Goal: Navigation & Orientation: Understand site structure

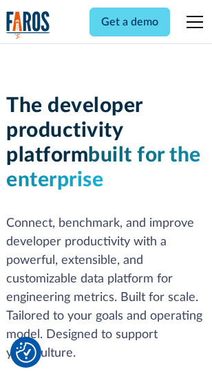
scroll to position [207, 0]
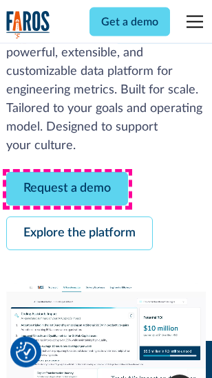
click at [67, 190] on link "Request a demo" at bounding box center [67, 190] width 122 height 34
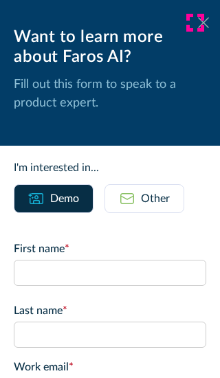
click at [198, 23] on icon at bounding box center [203, 22] width 11 height 10
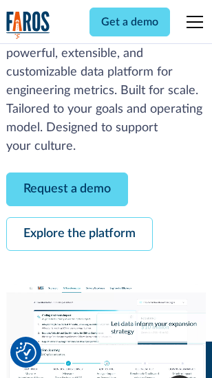
scroll to position [252, 0]
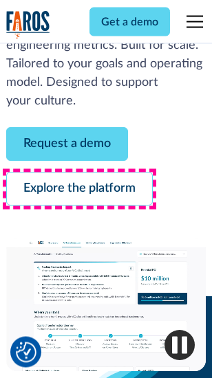
click at [79, 190] on link "Explore the platform" at bounding box center [79, 190] width 146 height 34
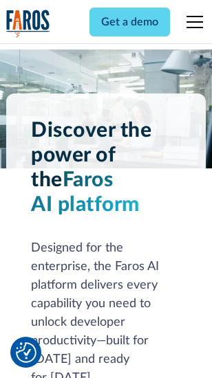
scroll to position [10478, 0]
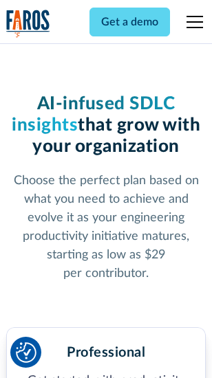
scroll to position [2185, 0]
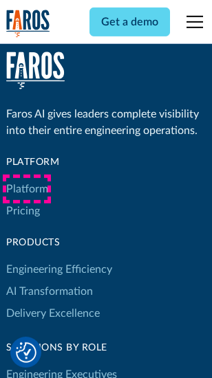
click at [27, 189] on link "Platform" at bounding box center [27, 189] width 42 height 22
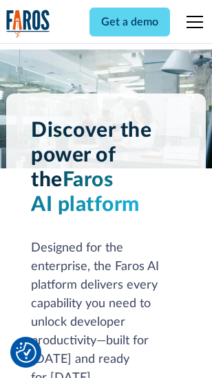
scroll to position [10919, 0]
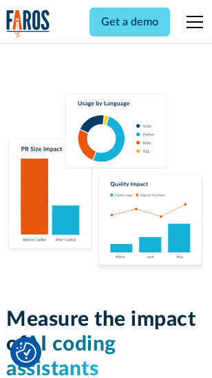
scroll to position [8588, 0]
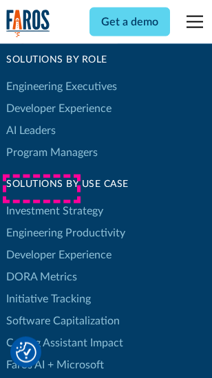
click at [41, 266] on link "DORA Metrics" at bounding box center [41, 277] width 71 height 22
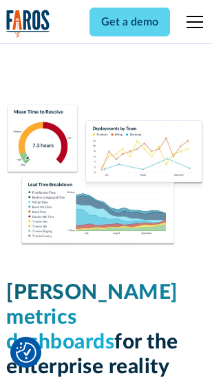
scroll to position [6092, 0]
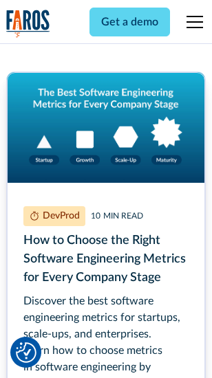
scroll to position [6185, 0]
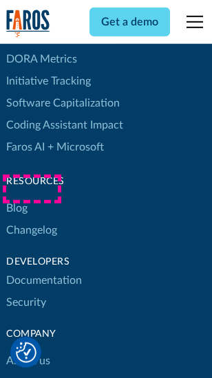
click at [32, 219] on link "Changelog" at bounding box center [31, 230] width 51 height 22
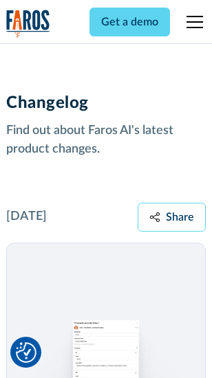
scroll to position [16863, 0]
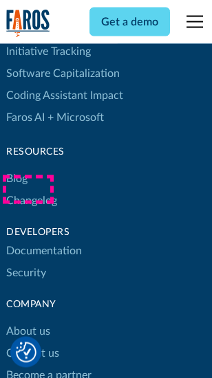
click at [27, 321] on link "About us" at bounding box center [28, 332] width 44 height 22
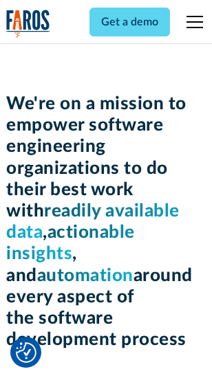
scroll to position [4760, 0]
